Goal: Information Seeking & Learning: Learn about a topic

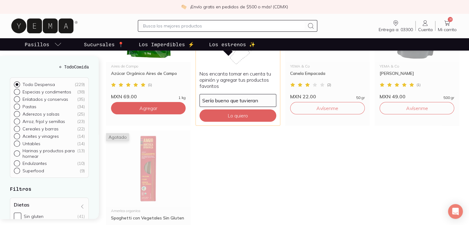
drag, startPoint x: 0, startPoint y: 0, endPoint x: 444, endPoint y: 24, distance: 445.1
click at [444, 24] on icon at bounding box center [446, 22] width 7 height 7
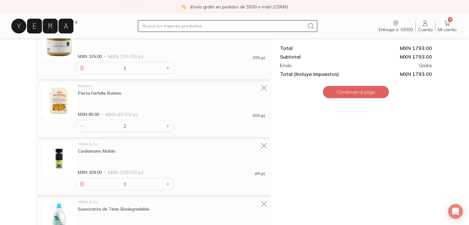
scroll to position [1013, 0]
click at [265, 145] on icon at bounding box center [263, 146] width 6 height 6
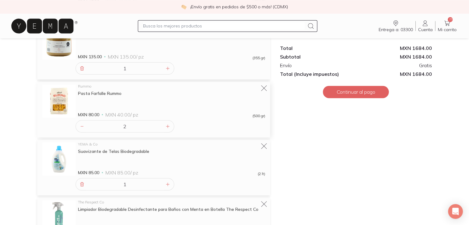
click at [106, 92] on div "Pasta Farfalle Rummo" at bounding box center [171, 94] width 187 height 6
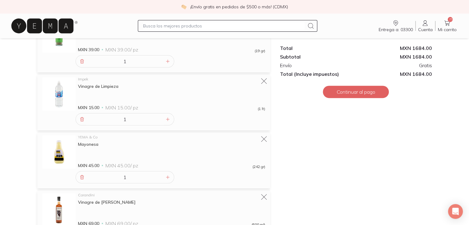
scroll to position [210, 0]
click at [262, 81] on icon at bounding box center [264, 81] width 9 height 9
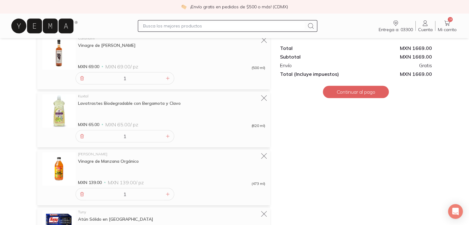
scroll to position [321, 0]
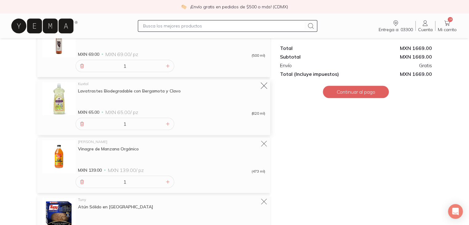
click at [262, 85] on icon at bounding box center [264, 86] width 9 height 9
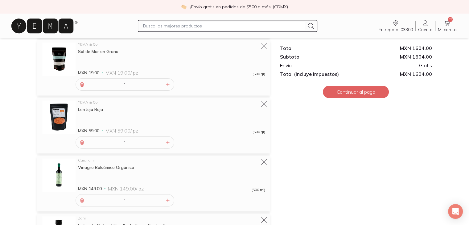
scroll to position [579, 0]
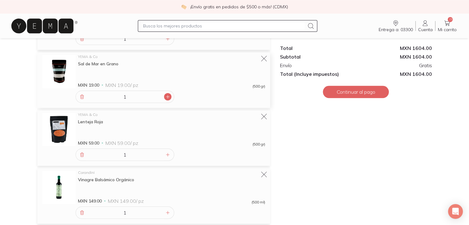
click at [168, 96] on icon at bounding box center [167, 96] width 5 height 5
type input "2"
click at [14, 115] on section "Mi carrito Productos conscientes listos para llegar a ti Vaciar carrito ¡Felici…" at bounding box center [234, 55] width 469 height 1193
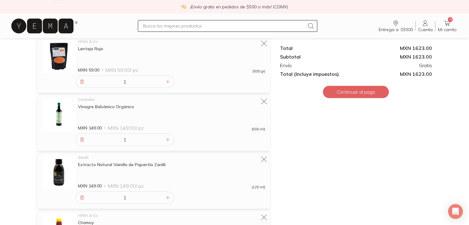
scroll to position [653, 0]
click at [263, 158] on icon at bounding box center [264, 158] width 9 height 9
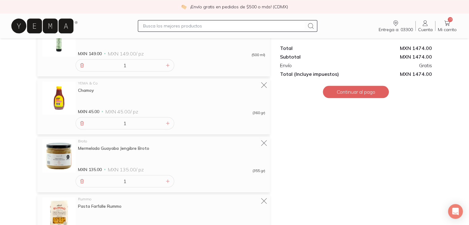
scroll to position [727, 0]
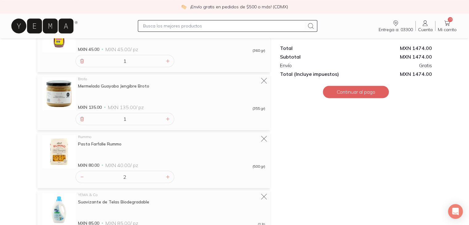
scroll to position [801, 0]
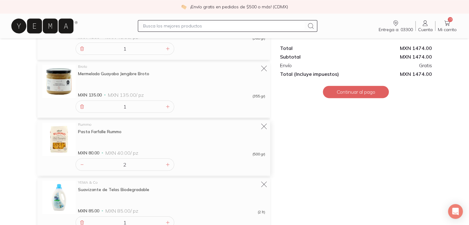
click at [111, 131] on div "Pasta Farfalle Rummo" at bounding box center [171, 132] width 187 height 6
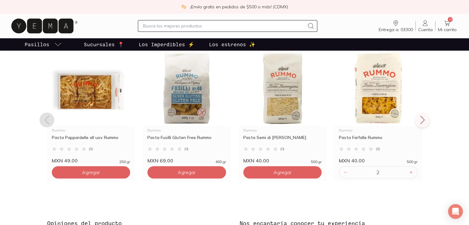
scroll to position [469, 0]
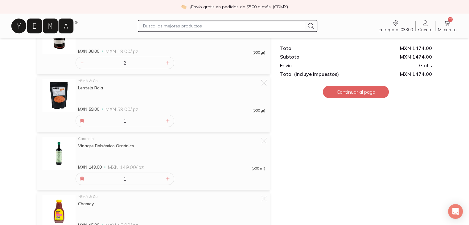
scroll to position [523, 0]
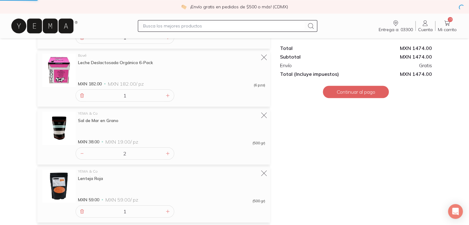
scroll to position [148, 0]
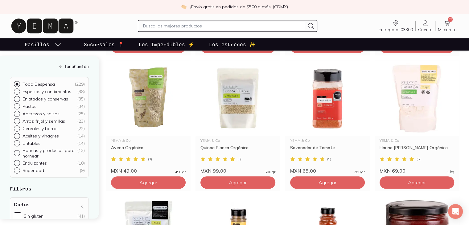
scroll to position [345, 0]
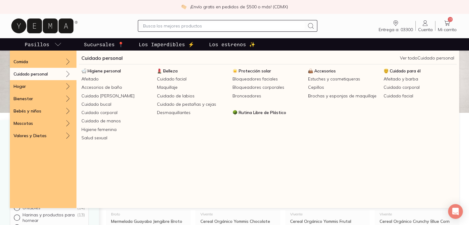
click at [36, 76] on p "Cuidado personal" at bounding box center [31, 74] width 34 height 6
click at [68, 75] on icon at bounding box center [67, 73] width 7 height 7
click at [170, 68] on span "Belleza" at bounding box center [170, 71] width 14 height 6
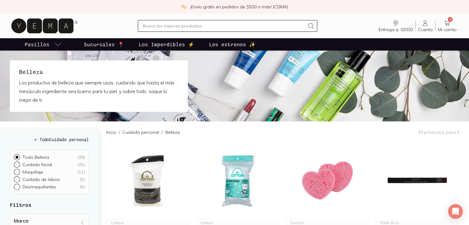
click at [235, 130] on div "Inicio / Cuidado personal / Belleza 39 productos para ti" at bounding box center [282, 131] width 353 height 21
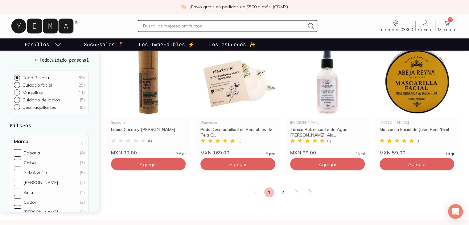
scroll to position [1073, 0]
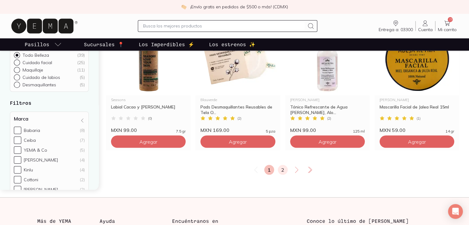
click at [282, 170] on link "2" at bounding box center [283, 170] width 10 height 10
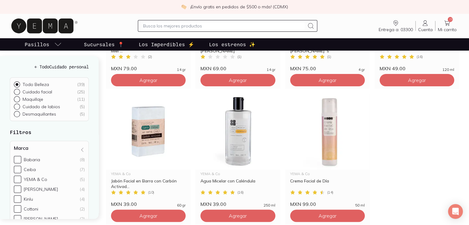
scroll to position [222, 0]
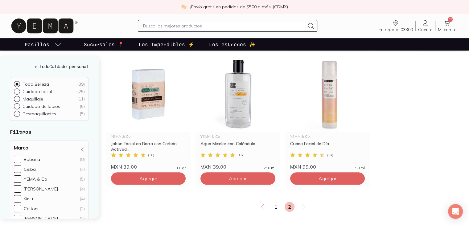
click at [17, 98] on input "Maquillaje ( 11 )" at bounding box center [16, 98] width 5 height 5
radio input "true"
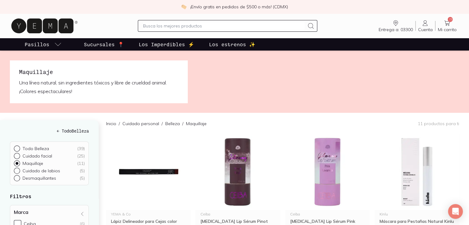
click at [203, 117] on div "Inicio / Cuidado personal / Belleza / Maquillaje" at bounding box center [156, 123] width 100 height 21
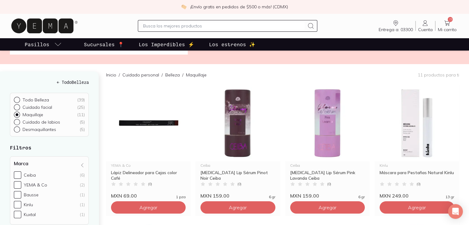
scroll to position [49, 0]
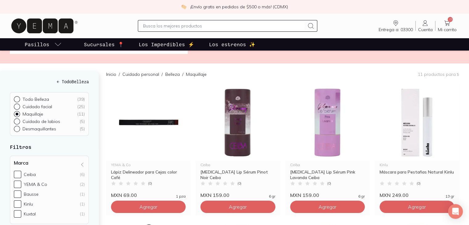
click at [16, 107] on input "Cuidado facial ( 25 )" at bounding box center [16, 106] width 5 height 5
radio input "true"
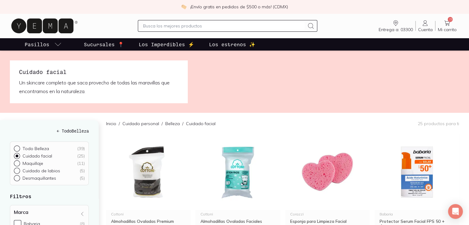
click at [14, 160] on input "Maquillaje ( 11 )" at bounding box center [16, 162] width 5 height 5
radio input "true"
click at [14, 168] on input "Cuidado de [MEDICAL_DATA] ( 5 )" at bounding box center [16, 170] width 5 height 5
radio input "true"
click at [14, 175] on input "Desmaquillantes ( 5 )" at bounding box center [16, 177] width 5 height 5
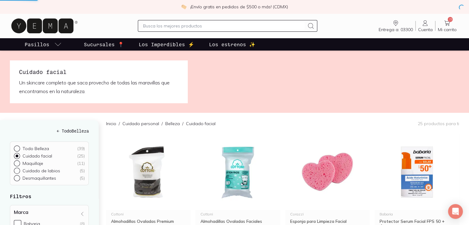
radio input "true"
click at [14, 145] on input "Todo Belleza ( 39 )" at bounding box center [16, 147] width 5 height 5
radio input "true"
click at [14, 153] on input "Cuidado facial ( 25 )" at bounding box center [16, 155] width 5 height 5
radio input "true"
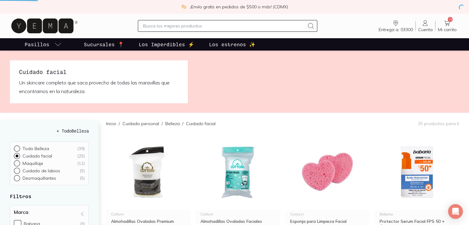
click at [14, 160] on input "Maquillaje ( 11 )" at bounding box center [16, 162] width 5 height 5
radio input "true"
click at [14, 168] on input "Cuidado de [MEDICAL_DATA] ( 5 )" at bounding box center [16, 170] width 5 height 5
radio input "true"
click at [14, 175] on input "Desmaquillantes ( 5 )" at bounding box center [16, 177] width 5 height 5
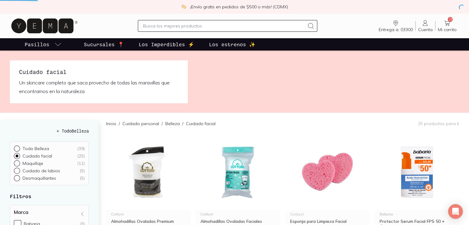
radio input "true"
click at [14, 145] on input "Todo Belleza ( 39 )" at bounding box center [16, 147] width 5 height 5
radio input "true"
click at [14, 153] on input "Cuidado facial ( 25 )" at bounding box center [16, 155] width 5 height 5
radio input "true"
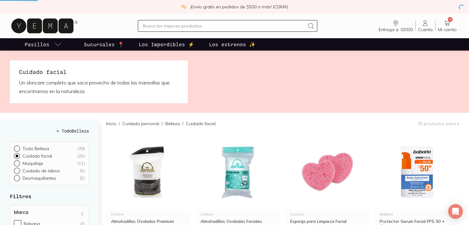
click at [14, 160] on input "Maquillaje ( 11 )" at bounding box center [16, 162] width 5 height 5
radio input "true"
click at [14, 168] on input "Cuidado de [MEDICAL_DATA] ( 5 )" at bounding box center [16, 170] width 5 height 5
radio input "true"
click at [14, 175] on input "Desmaquillantes ( 5 )" at bounding box center [16, 177] width 5 height 5
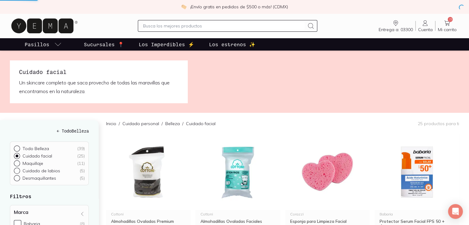
radio input "true"
click at [14, 145] on input "Todo Belleza ( 39 )" at bounding box center [16, 147] width 5 height 5
radio input "true"
radio input "false"
click at [14, 153] on input "Cuidado facial ( 25 )" at bounding box center [16, 155] width 5 height 5
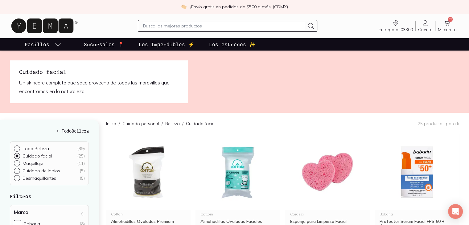
radio input "true"
click at [14, 160] on input "Maquillaje ( 11 )" at bounding box center [16, 162] width 5 height 5
radio input "true"
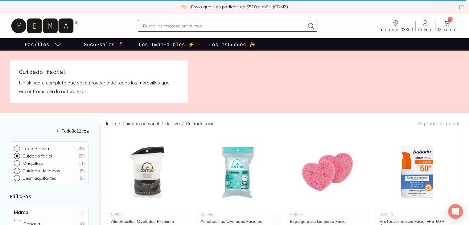
click at [14, 168] on input "Cuidado de [MEDICAL_DATA] ( 5 )" at bounding box center [16, 170] width 5 height 5
radio input "true"
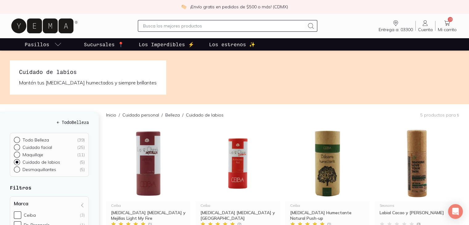
click at [39, 147] on p "Cuidado facial" at bounding box center [38, 148] width 30 height 6
click at [19, 147] on input "Cuidado facial ( 25 )" at bounding box center [16, 146] width 5 height 5
radio input "true"
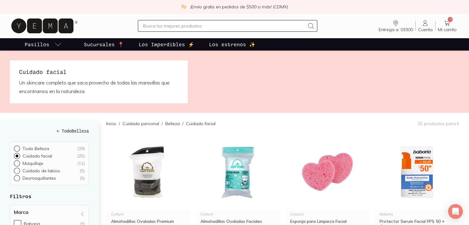
click at [238, 112] on img at bounding box center [234, 82] width 469 height 62
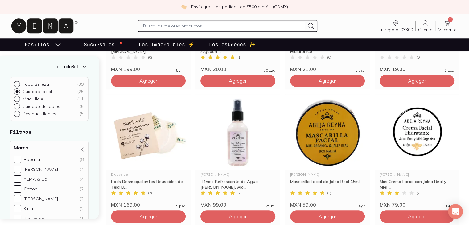
scroll to position [616, 0]
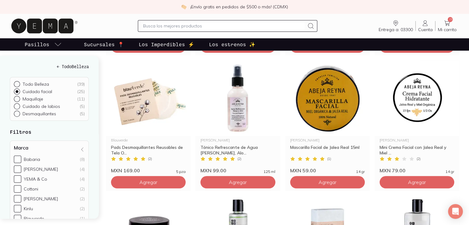
click at [118, 46] on p "Sucursales 📍" at bounding box center [104, 44] width 40 height 7
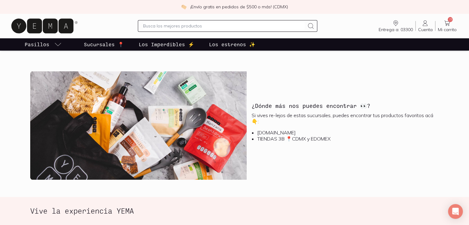
scroll to position [666, 0]
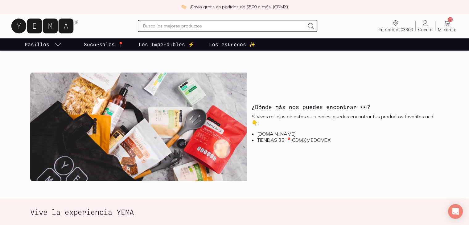
click at [0, 96] on section "¿Dónde más nos puedes encontrar 👀? Si vives re-lejos de estas sucursales, puede…" at bounding box center [234, 131] width 469 height 136
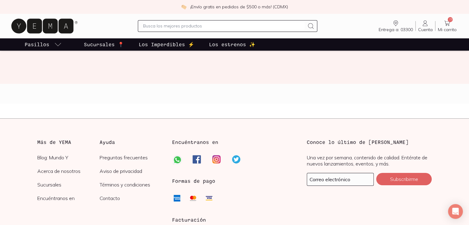
scroll to position [1023, 0]
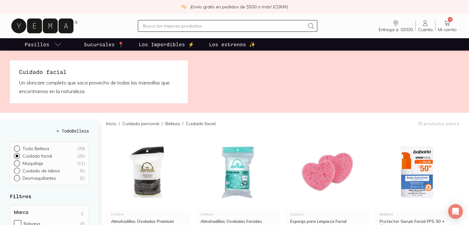
click at [236, 119] on div "Inicio / Cuidado personal / Belleza / Cuidado facial 25 productos para ti" at bounding box center [282, 123] width 353 height 21
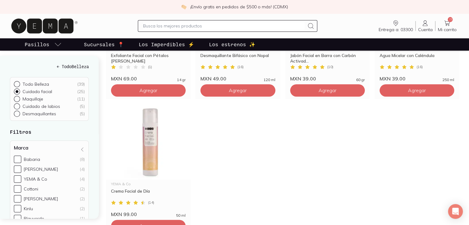
scroll to position [863, 0]
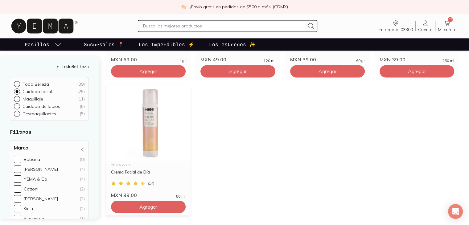
click at [146, 116] on img at bounding box center [148, 123] width 84 height 76
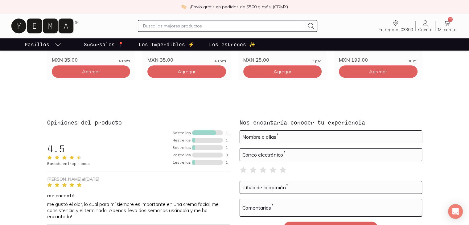
scroll to position [592, 0]
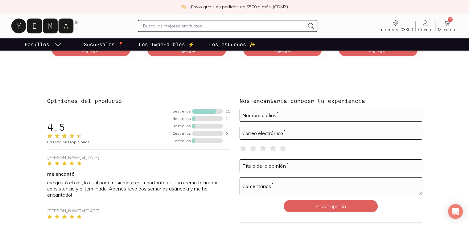
click at [16, 143] on div "YEMA & Co ( 14 ) Crema Facial de Día MXN 99.00 / pz MXN 1.98 / ml (50 ml) Nuest…" at bounding box center [234, 85] width 469 height 1211
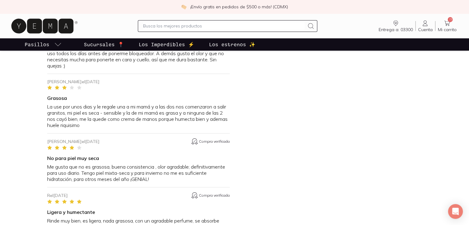
scroll to position [900, 0]
